Goal: Information Seeking & Learning: Learn about a topic

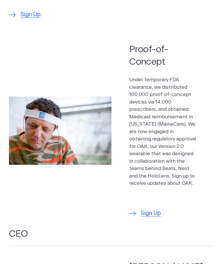
scroll to position [571, 0]
click at [95, 43] on section "Proof-of-Concept Under temporary FDA clearance, we distributed 100,000 proof-of…" at bounding box center [111, 131] width 223 height 185
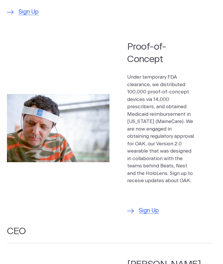
scroll to position [575, 0]
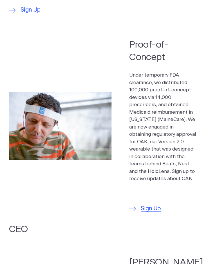
click at [120, 223] on h2 "CEO" at bounding box center [111, 232] width 205 height 18
click at [104, 181] on section "Proof-of-Concept Under temporary FDA clearance, we distributed 100,000 proof-of…" at bounding box center [111, 126] width 223 height 185
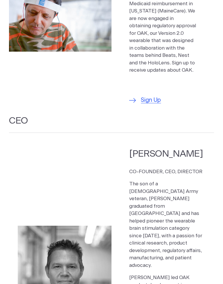
scroll to position [684, 0]
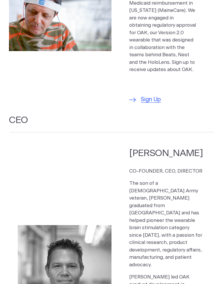
click at [186, 147] on h2 "[PERSON_NAME]" at bounding box center [165, 153] width 73 height 12
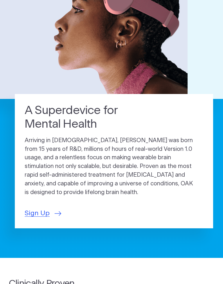
scroll to position [104, 0]
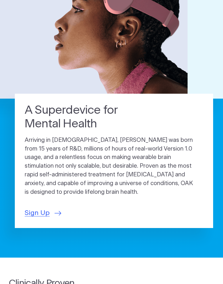
click at [37, 208] on span "Sign Up" at bounding box center [37, 213] width 25 height 10
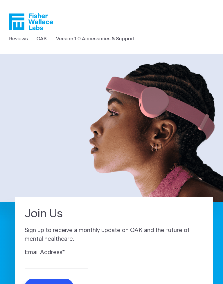
click at [46, 37] on link "OAK" at bounding box center [42, 39] width 10 height 8
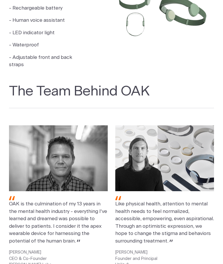
scroll to position [506, 0]
